Goal: Information Seeking & Learning: Learn about a topic

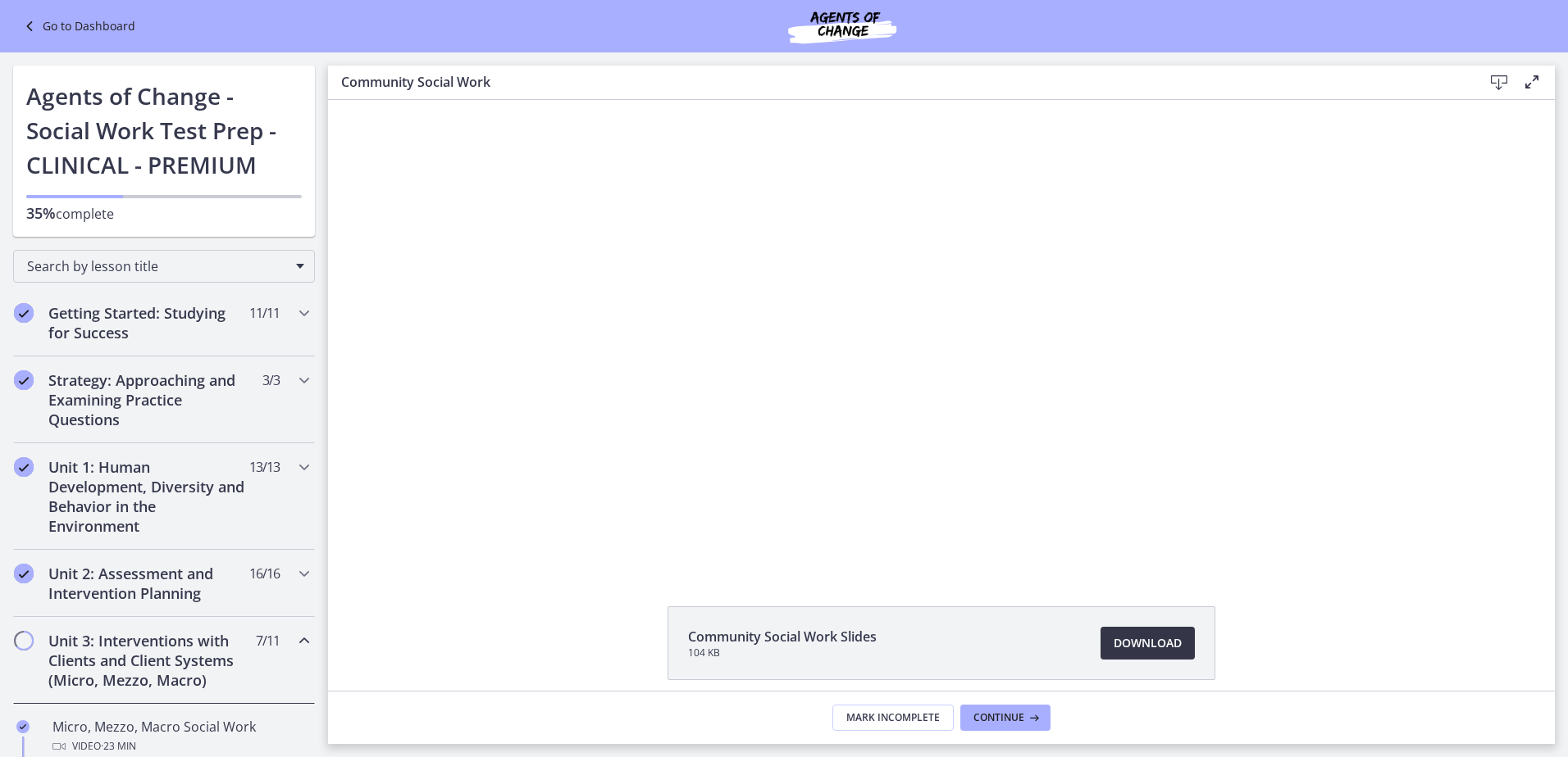
click at [1166, 646] on span "Download Opens in a new window" at bounding box center [1148, 642] width 68 height 19
click at [65, 28] on link "Go to Dashboard" at bounding box center [77, 26] width 116 height 19
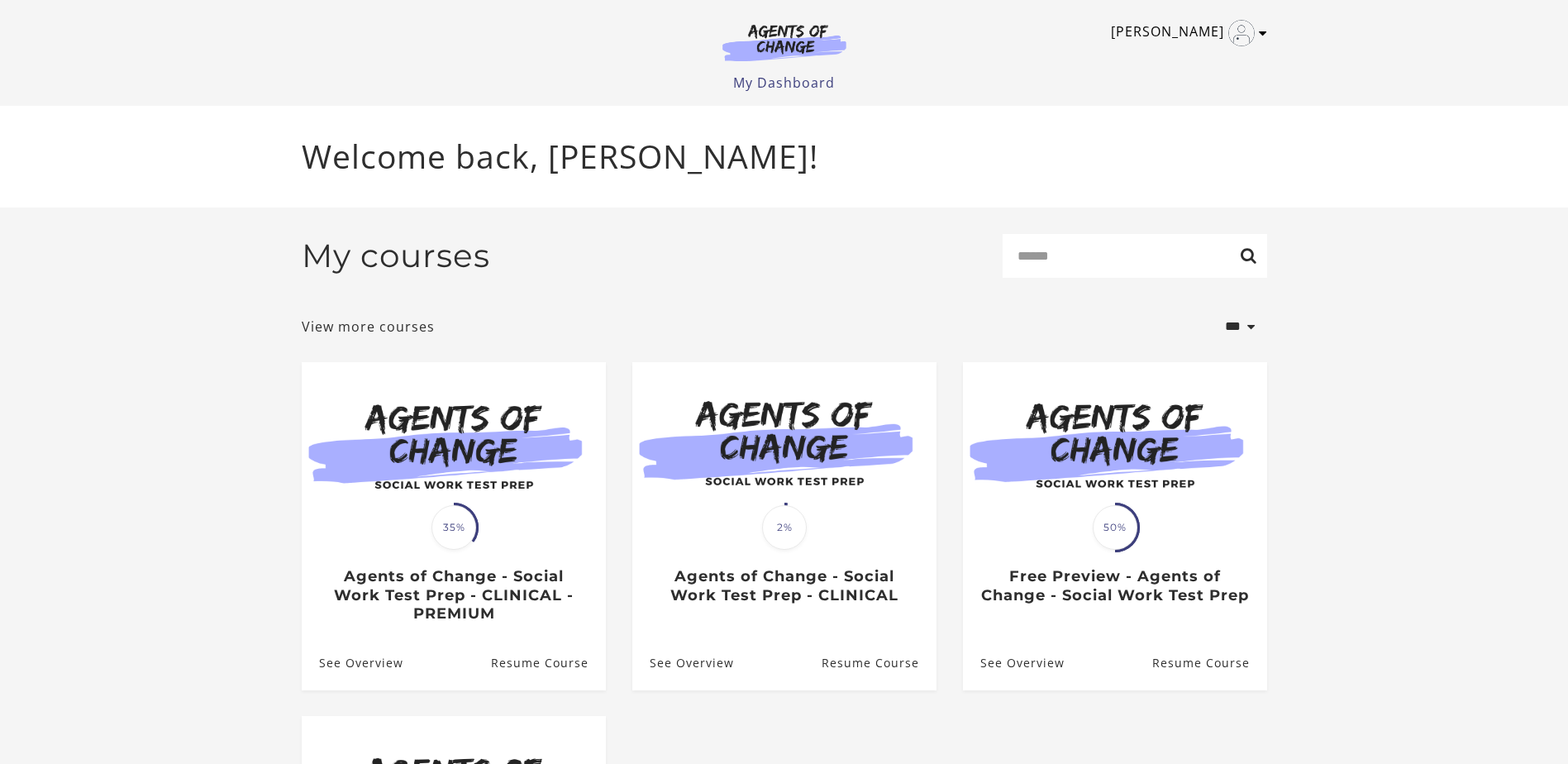
click at [1256, 43] on link "Cecilia G" at bounding box center [1185, 32] width 148 height 27
click at [1188, 111] on link "Sign Out" at bounding box center [1199, 117] width 145 height 28
